Goal: Navigation & Orientation: Find specific page/section

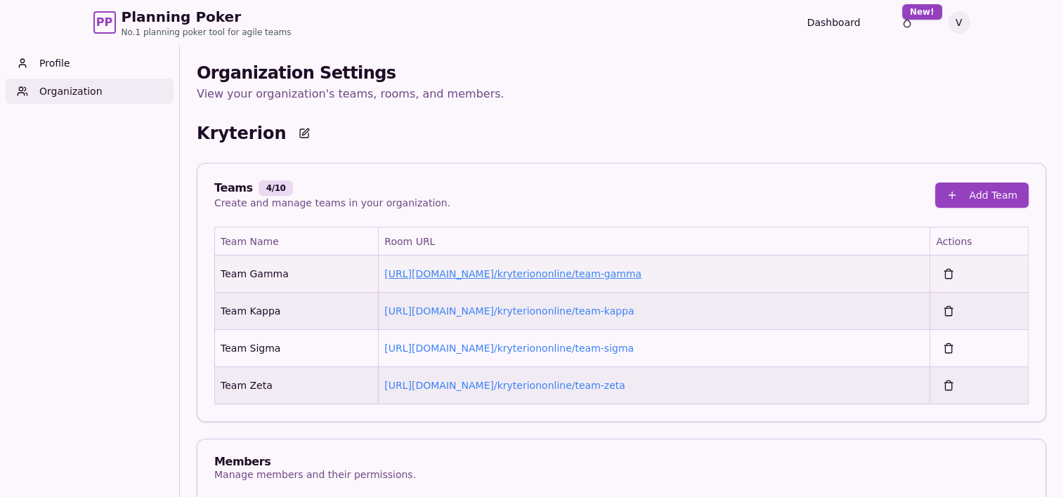
click at [556, 270] on link "https://planning-poker.com / kryteriononline/team-gamma" at bounding box center [512, 273] width 257 height 11
click at [575, 312] on link "https://planning-poker.com / kryteriononline/team-kappa" at bounding box center [508, 311] width 249 height 11
click at [573, 348] on link "https://planning-poker.com / kryteriononline/team-sigma" at bounding box center [508, 348] width 249 height 11
click at [542, 385] on link "https://planning-poker.com / kryteriononline/team-zeta" at bounding box center [504, 385] width 241 height 11
